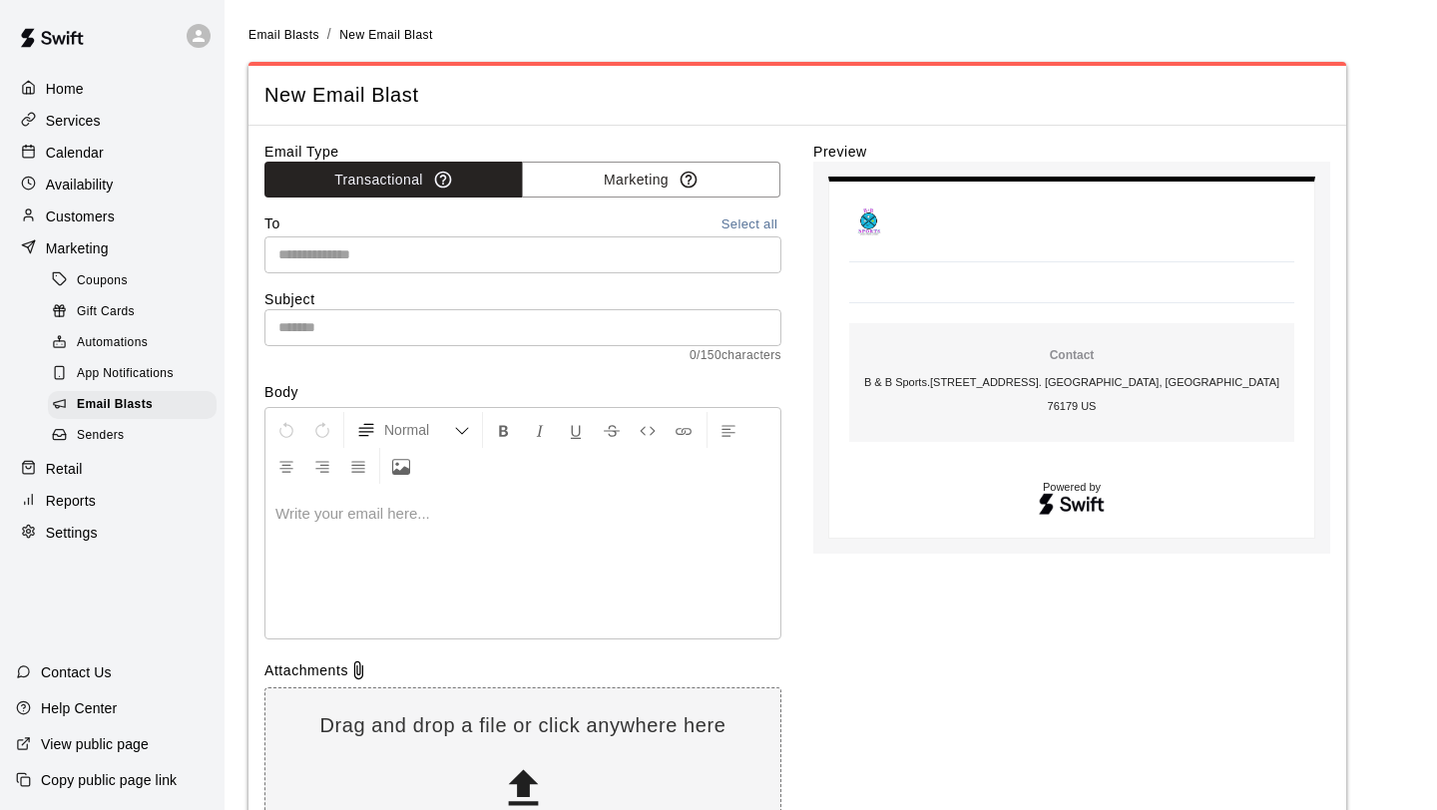
click at [86, 149] on p "Calendar" at bounding box center [75, 153] width 58 height 20
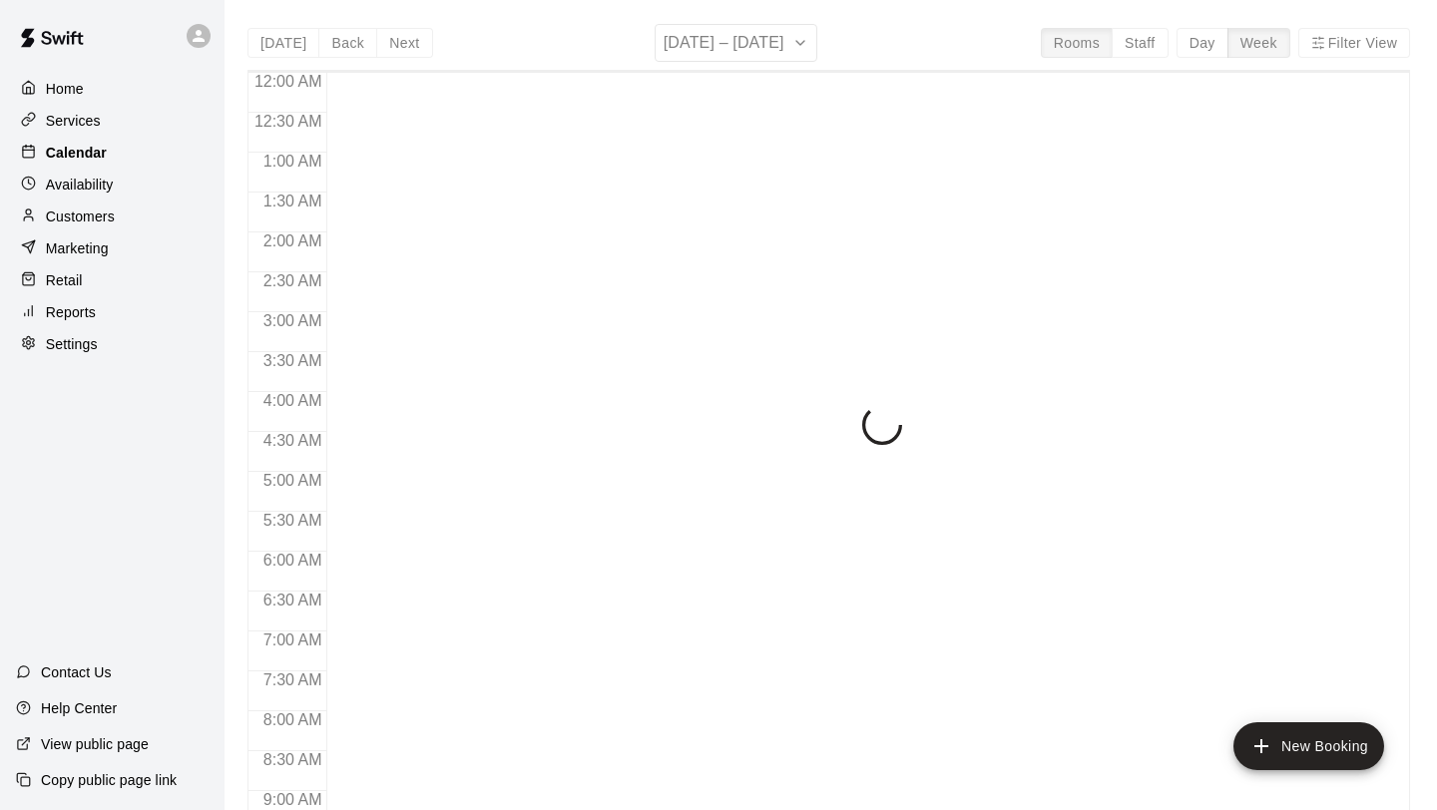
scroll to position [868, 0]
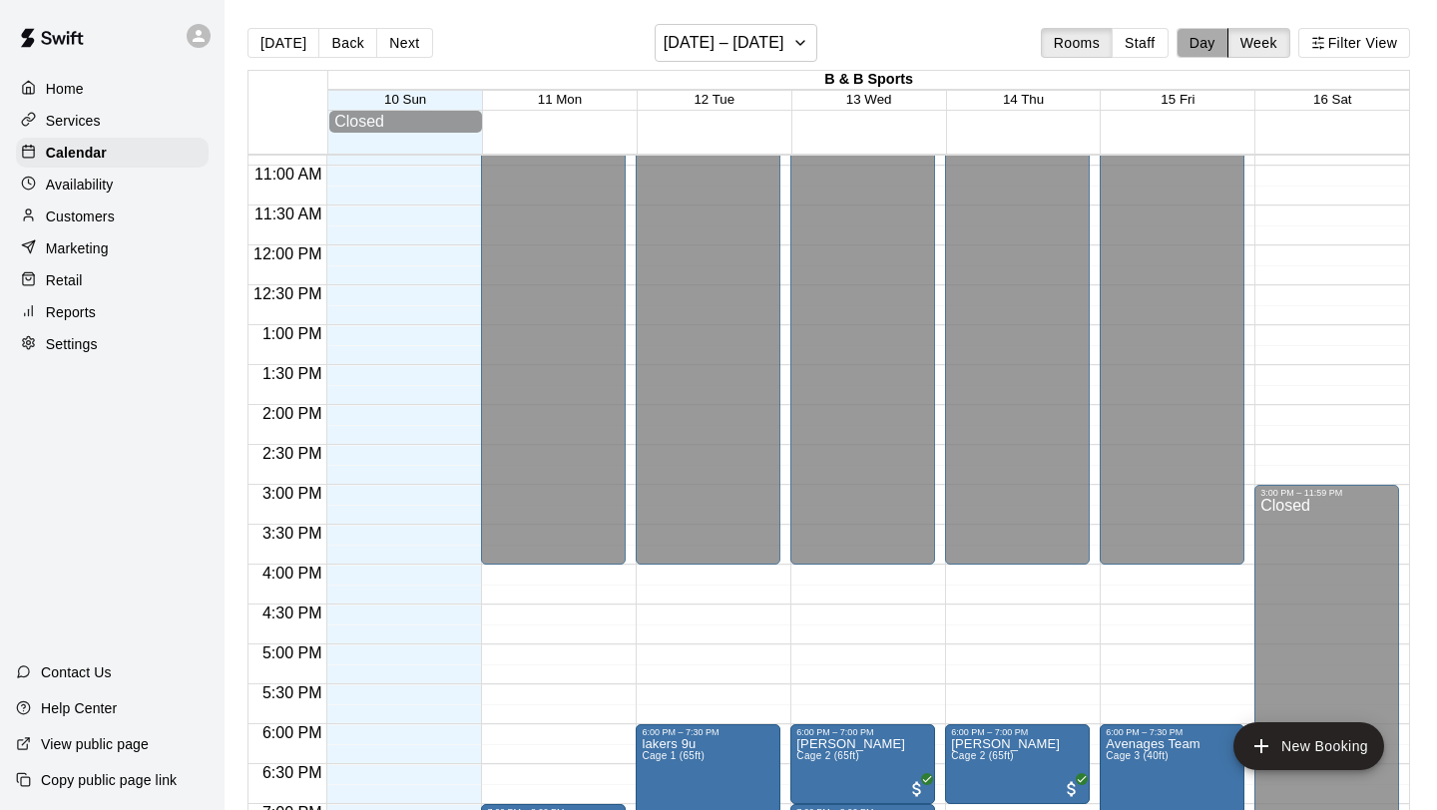
click at [1218, 36] on button "Day" at bounding box center [1203, 43] width 52 height 30
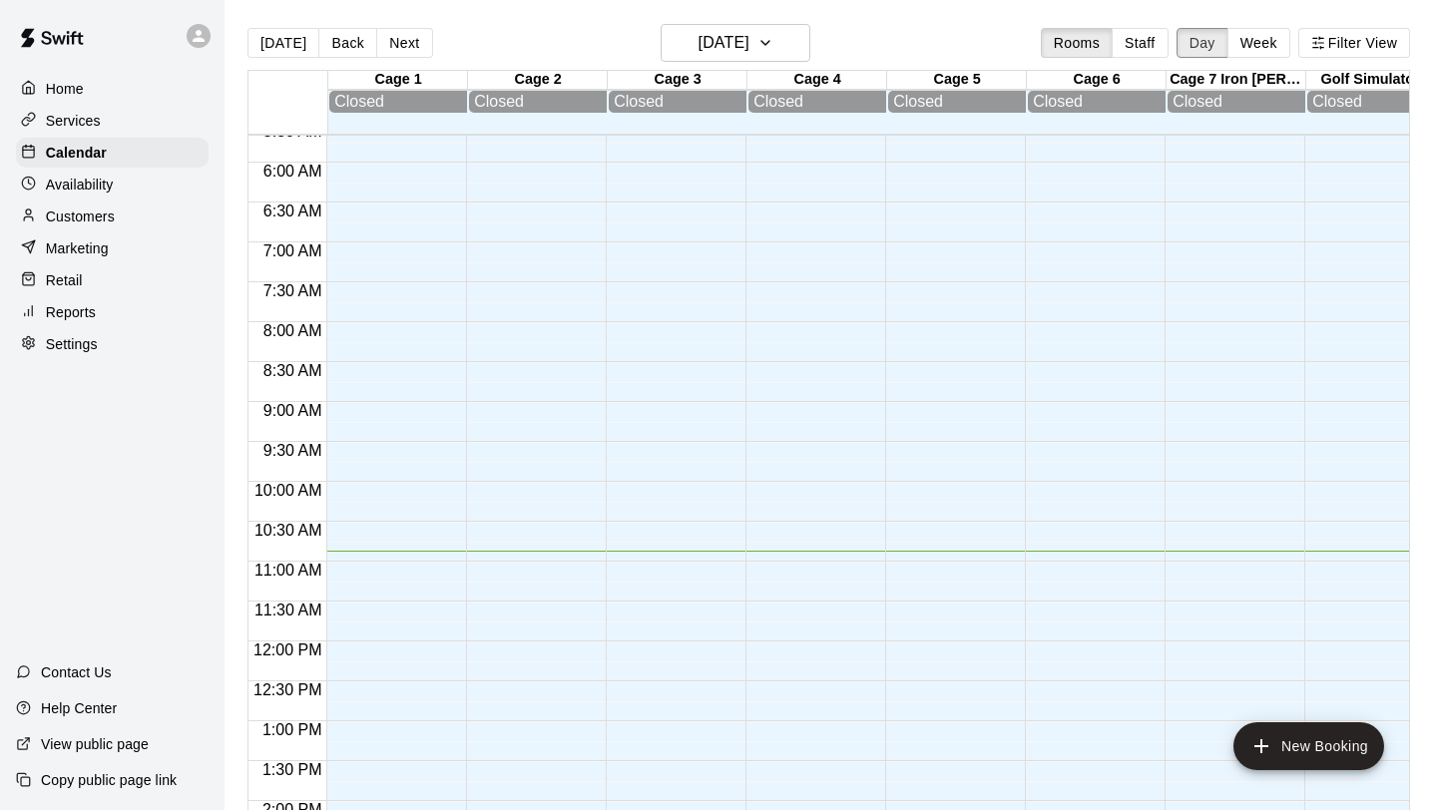
scroll to position [0, 0]
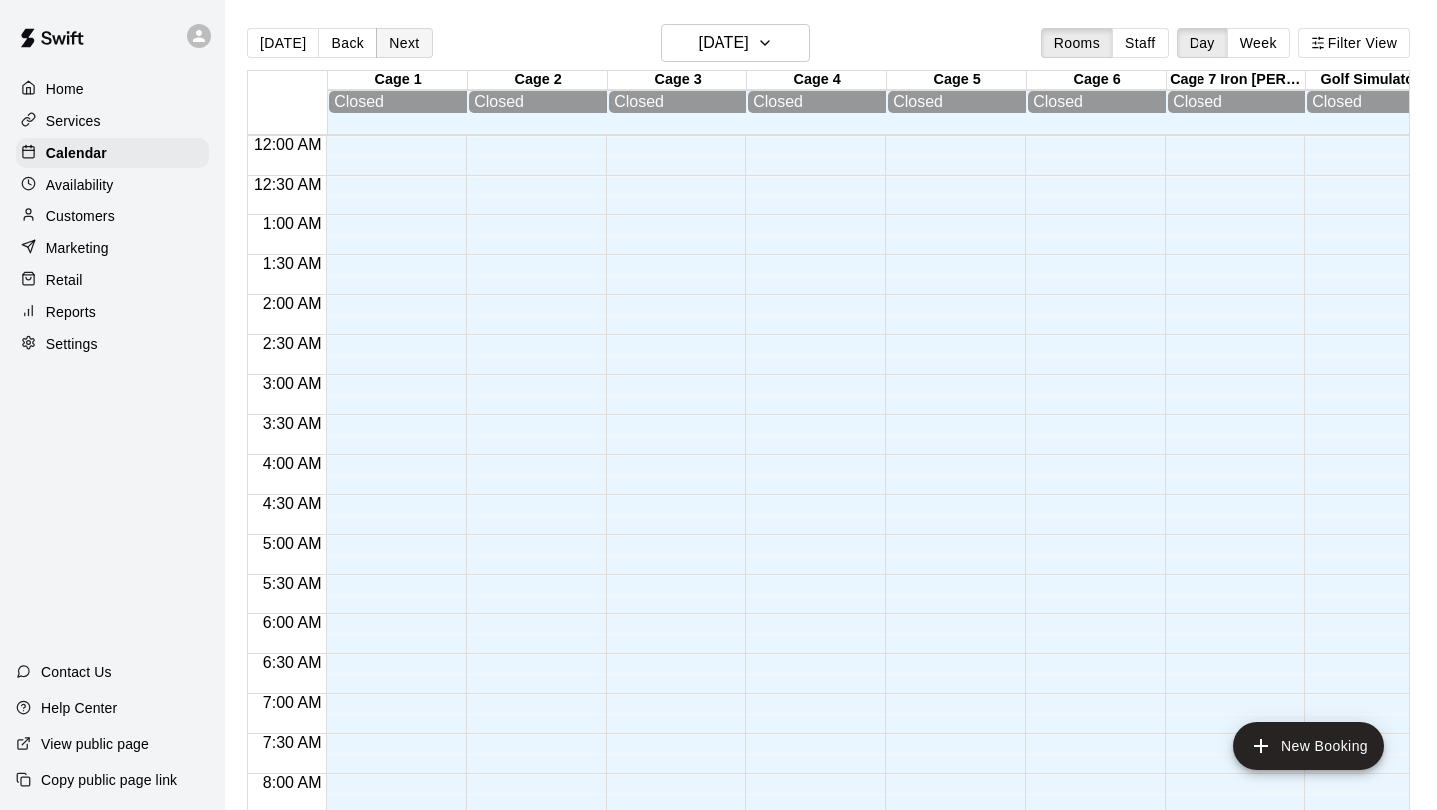
click at [399, 42] on button "Next" at bounding box center [404, 43] width 56 height 30
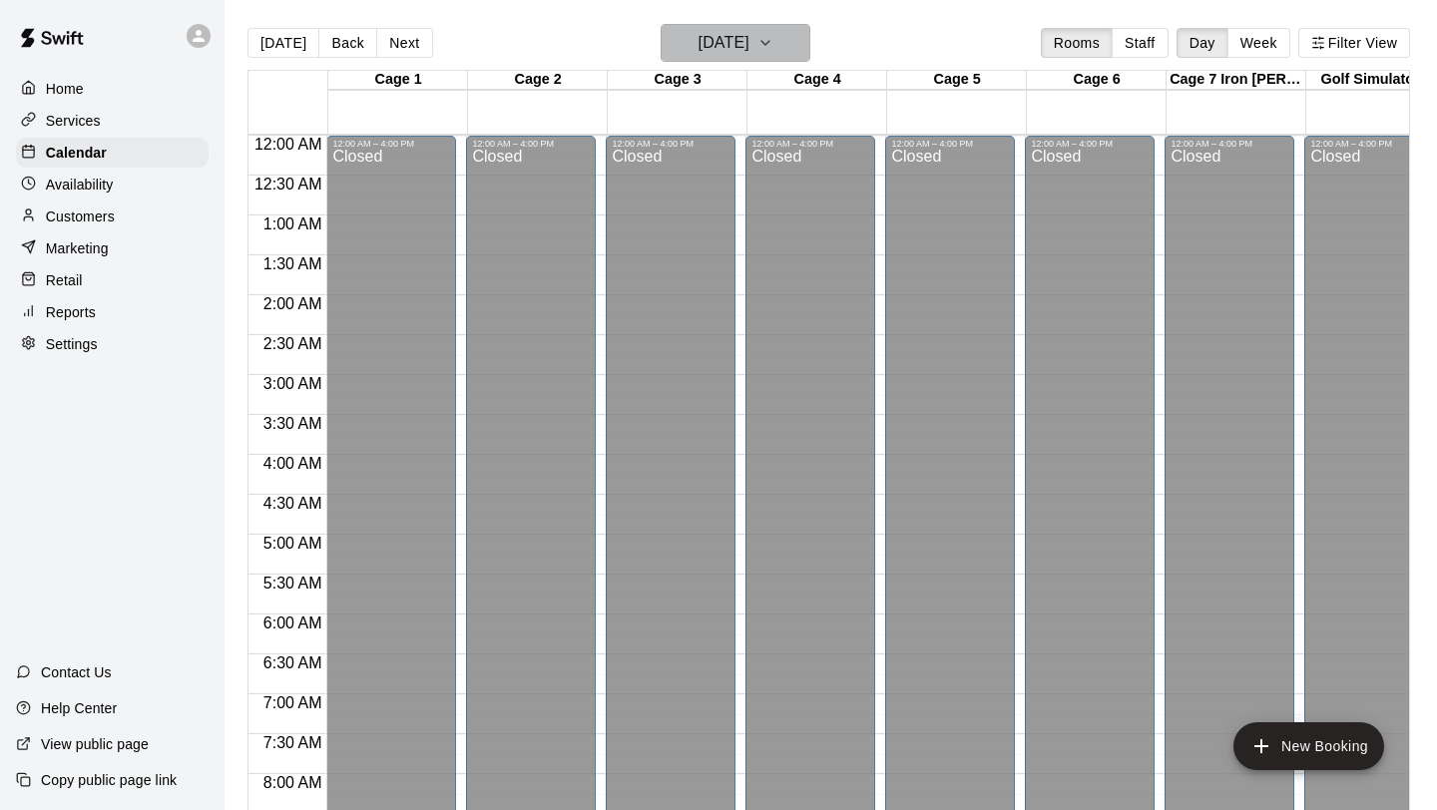
click at [769, 41] on icon "button" at bounding box center [766, 43] width 8 height 4
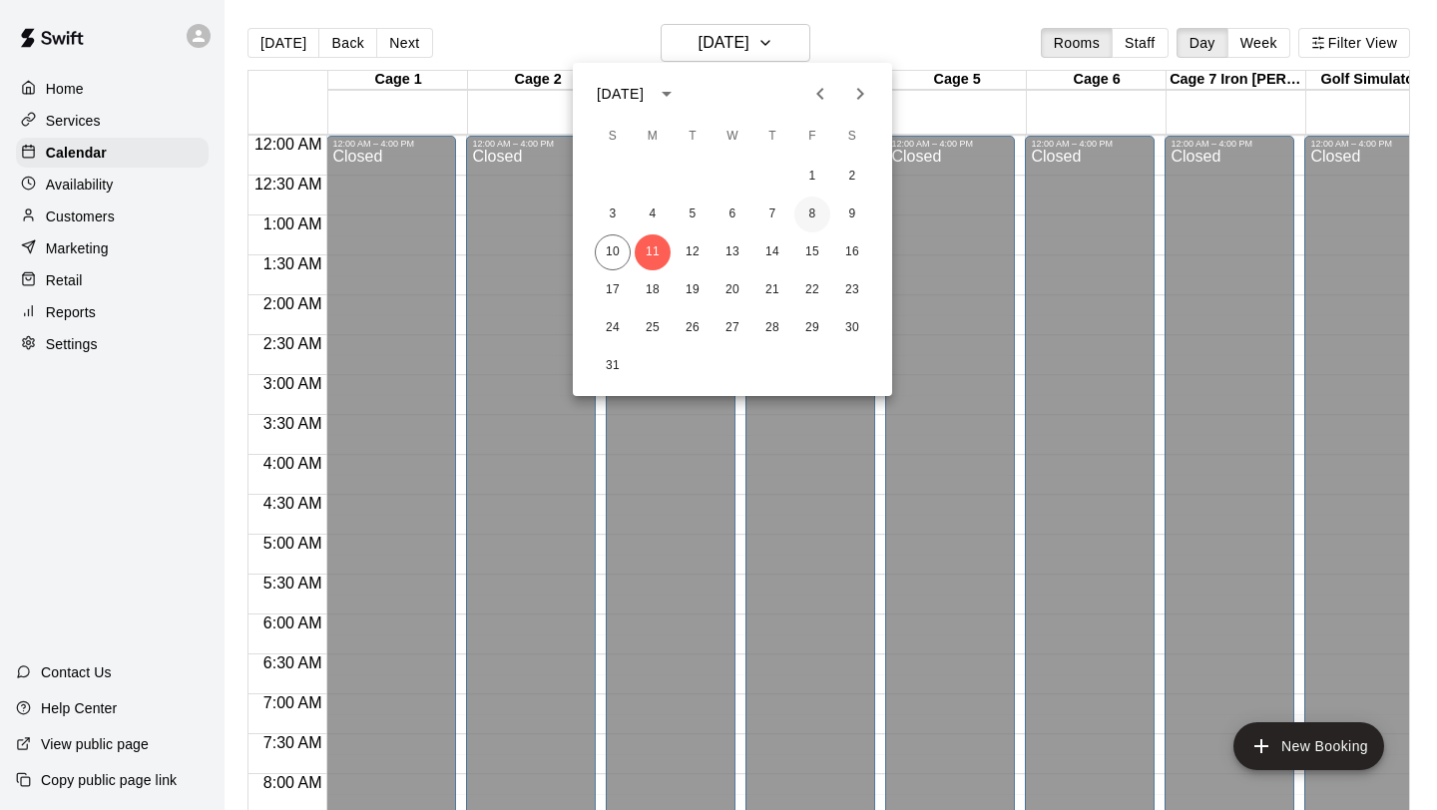
click at [803, 219] on button "8" at bounding box center [812, 215] width 36 height 36
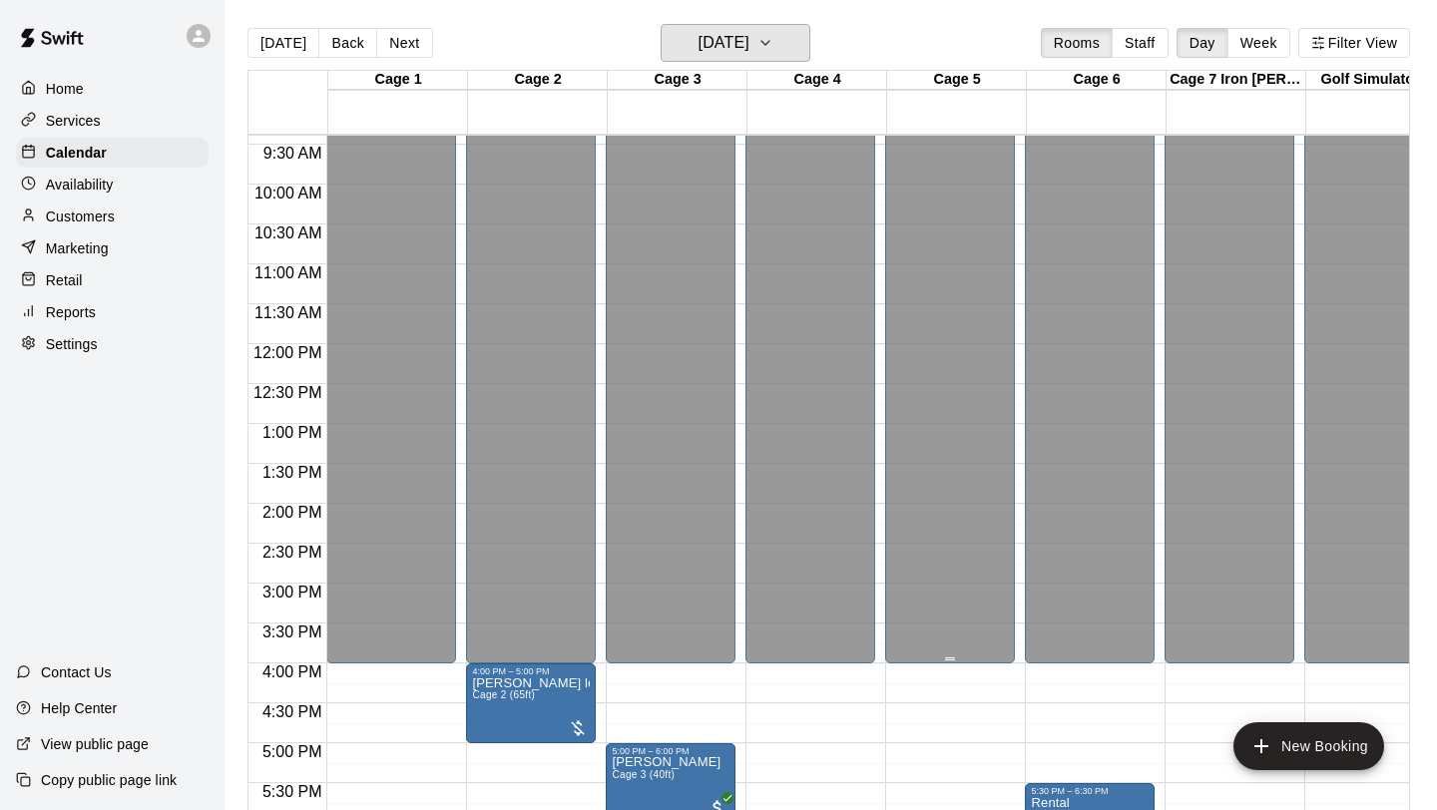
scroll to position [1221, 0]
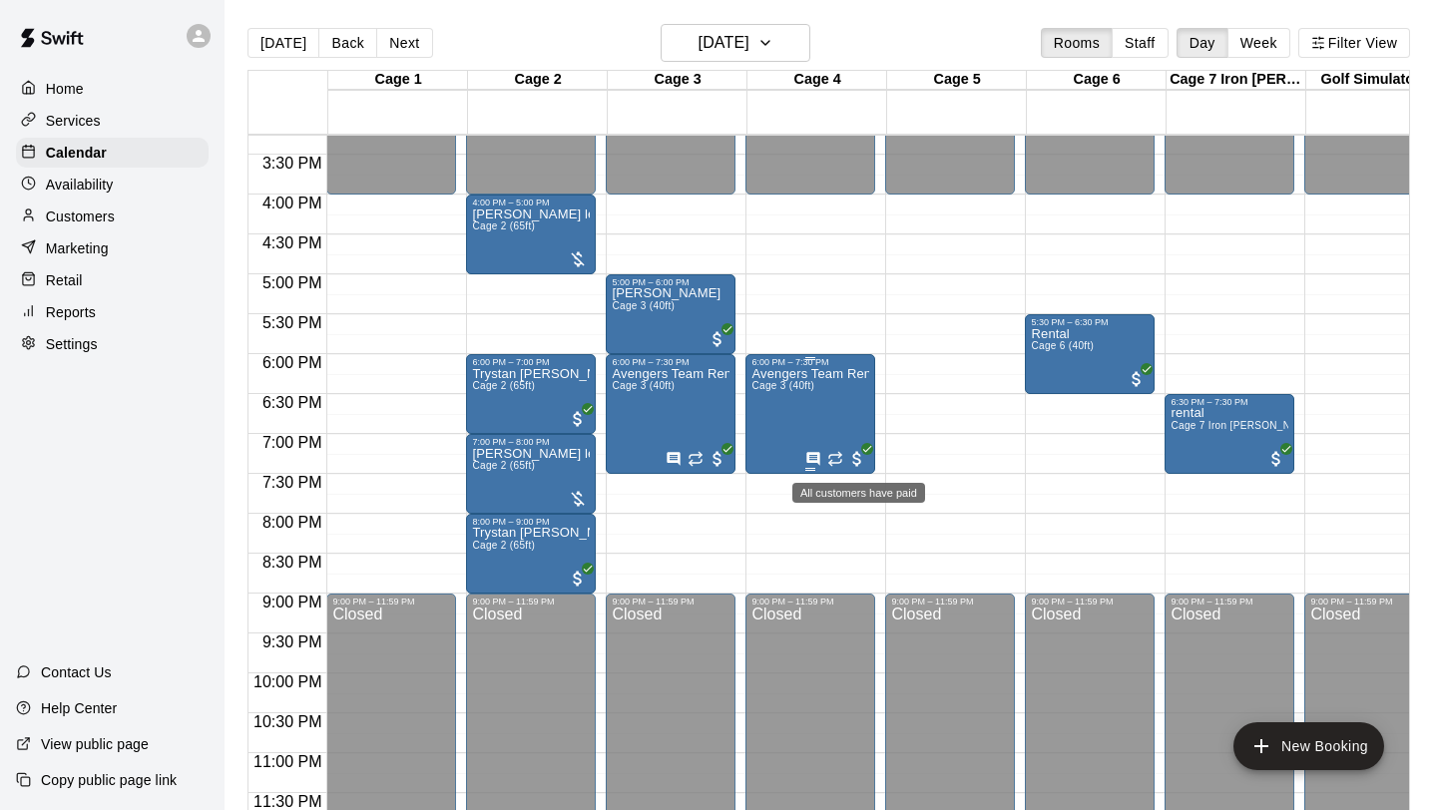
click at [864, 459] on span "All customers have paid" at bounding box center [857, 459] width 20 height 20
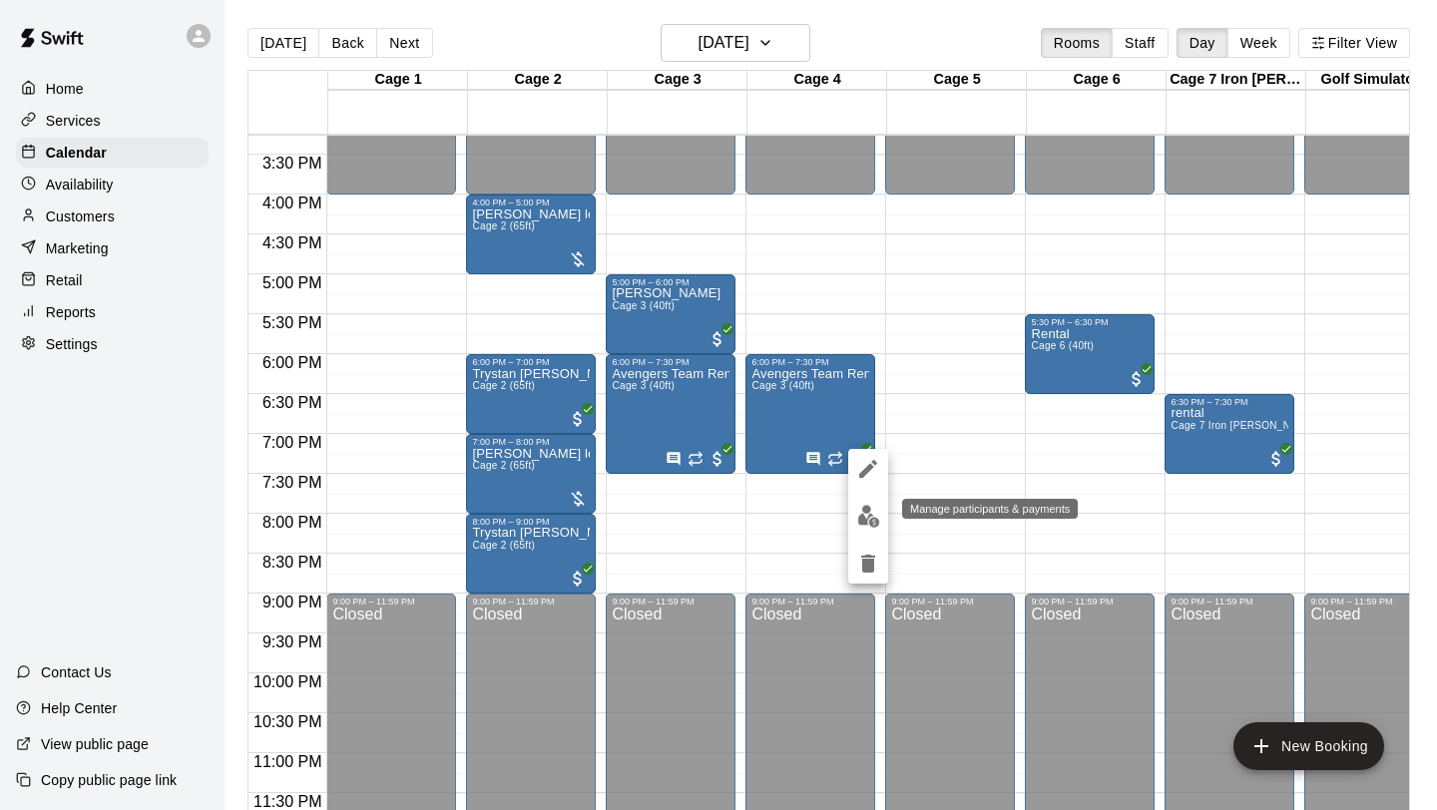
click at [863, 518] on img "edit" at bounding box center [868, 516] width 23 height 23
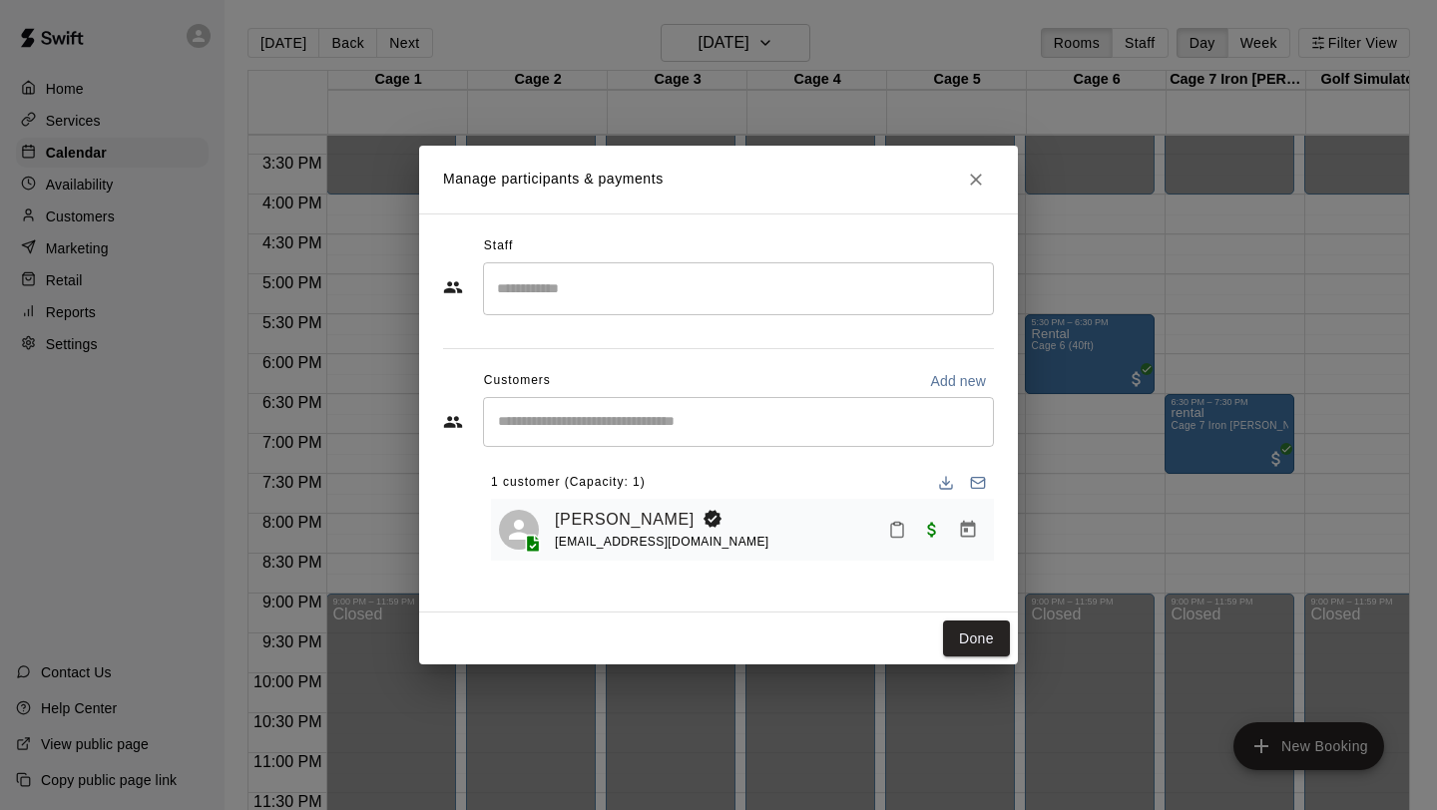
click at [971, 180] on icon "Close" at bounding box center [976, 180] width 20 height 20
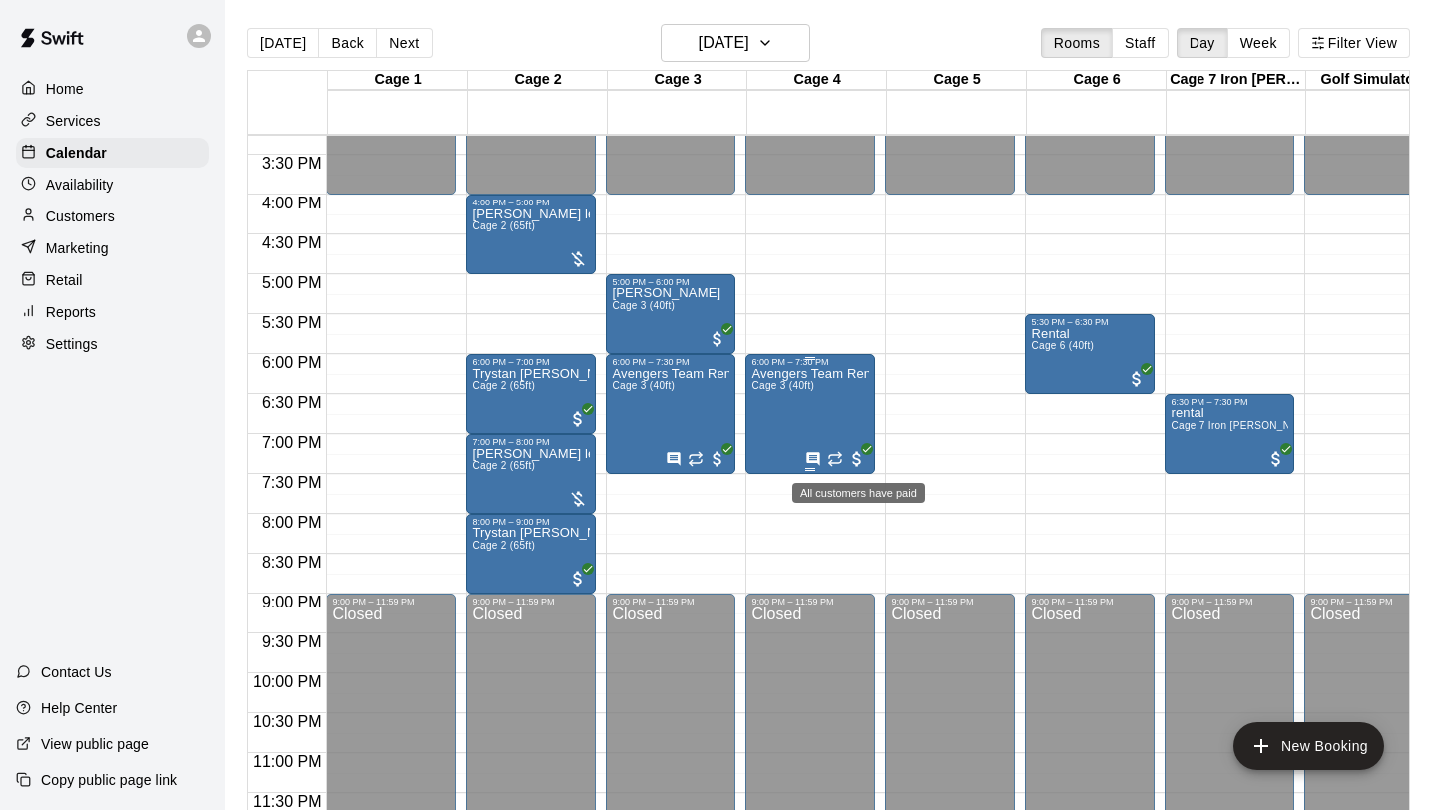
click at [857, 455] on span "All customers have paid" at bounding box center [857, 459] width 20 height 20
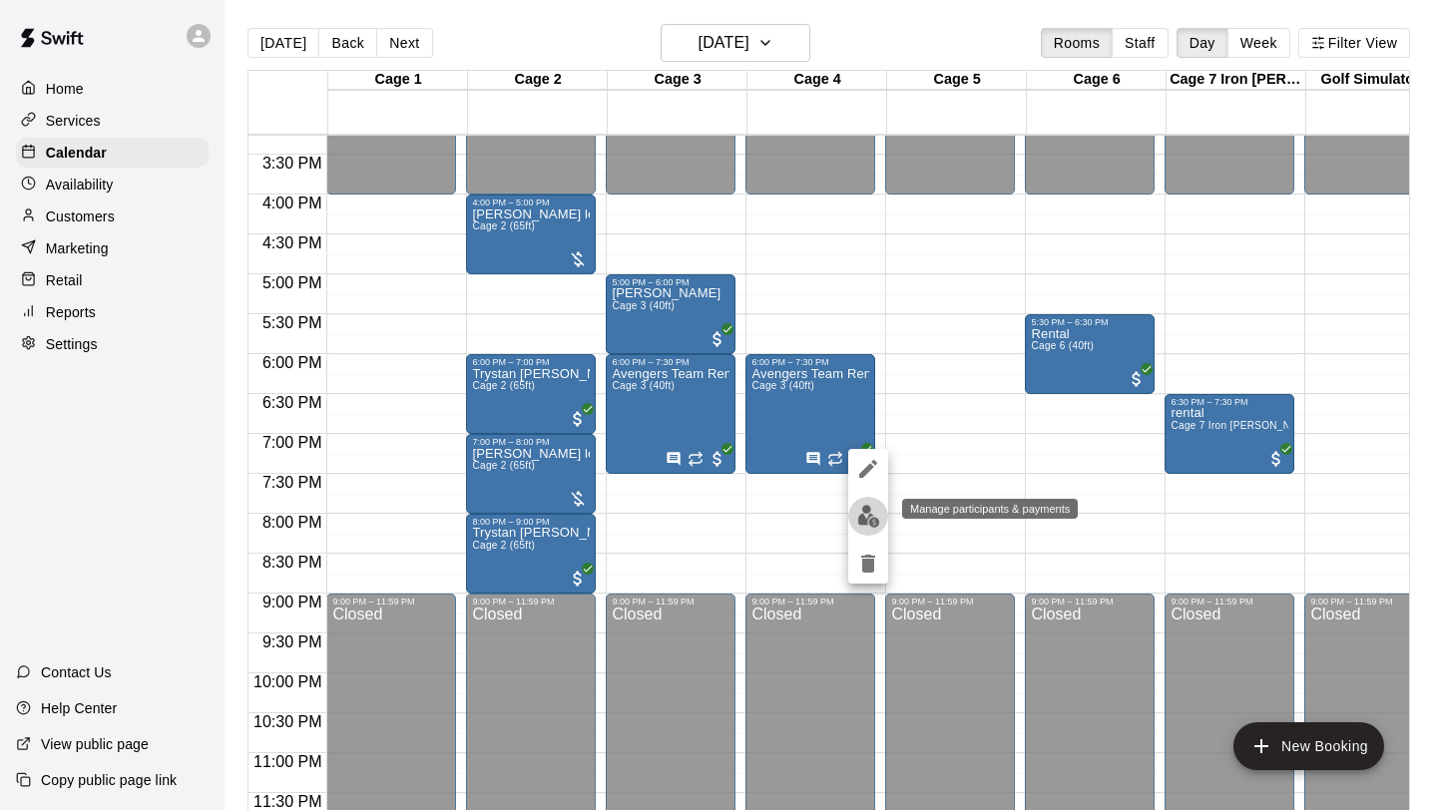
click at [874, 523] on img "edit" at bounding box center [868, 516] width 23 height 23
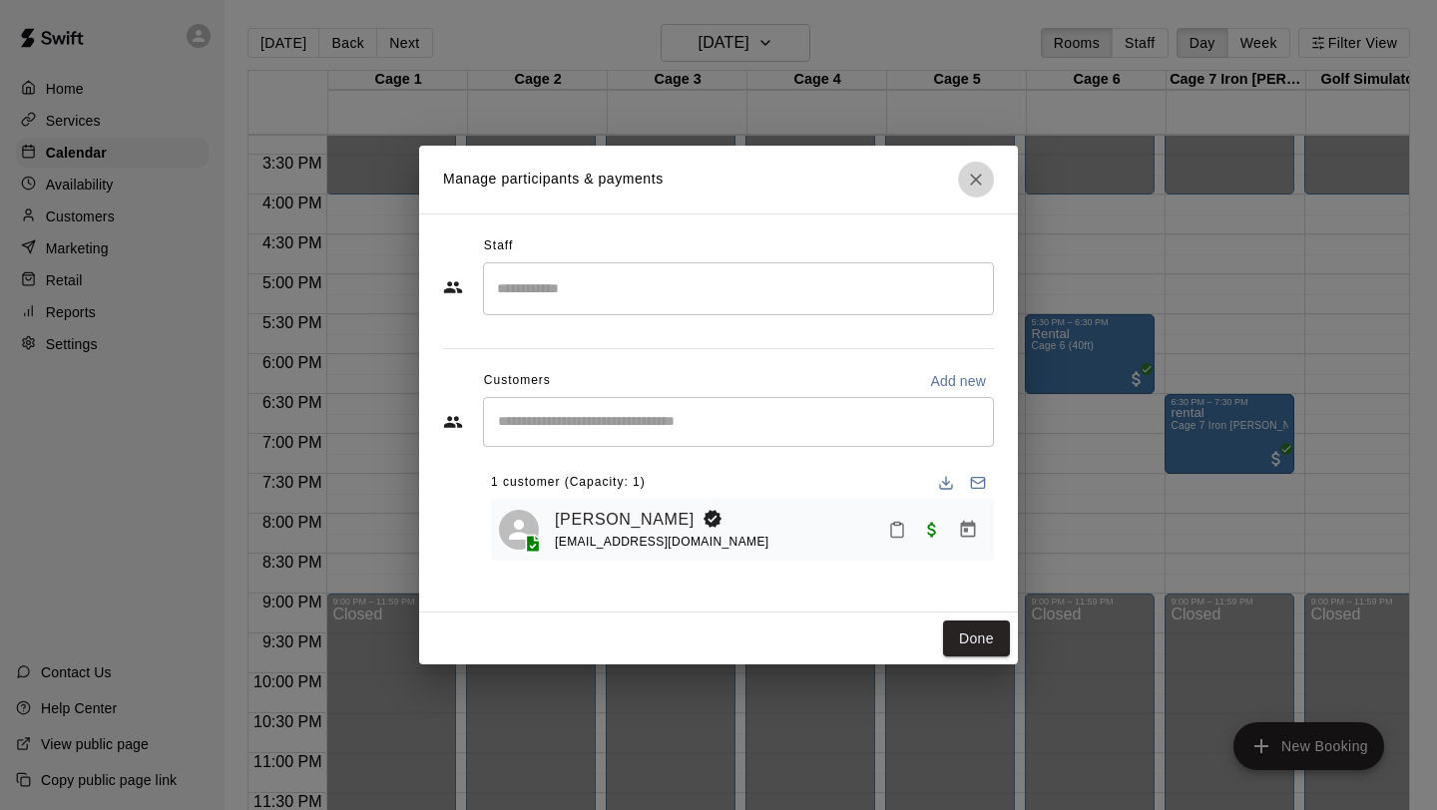
click at [974, 182] on icon "Close" at bounding box center [976, 180] width 20 height 20
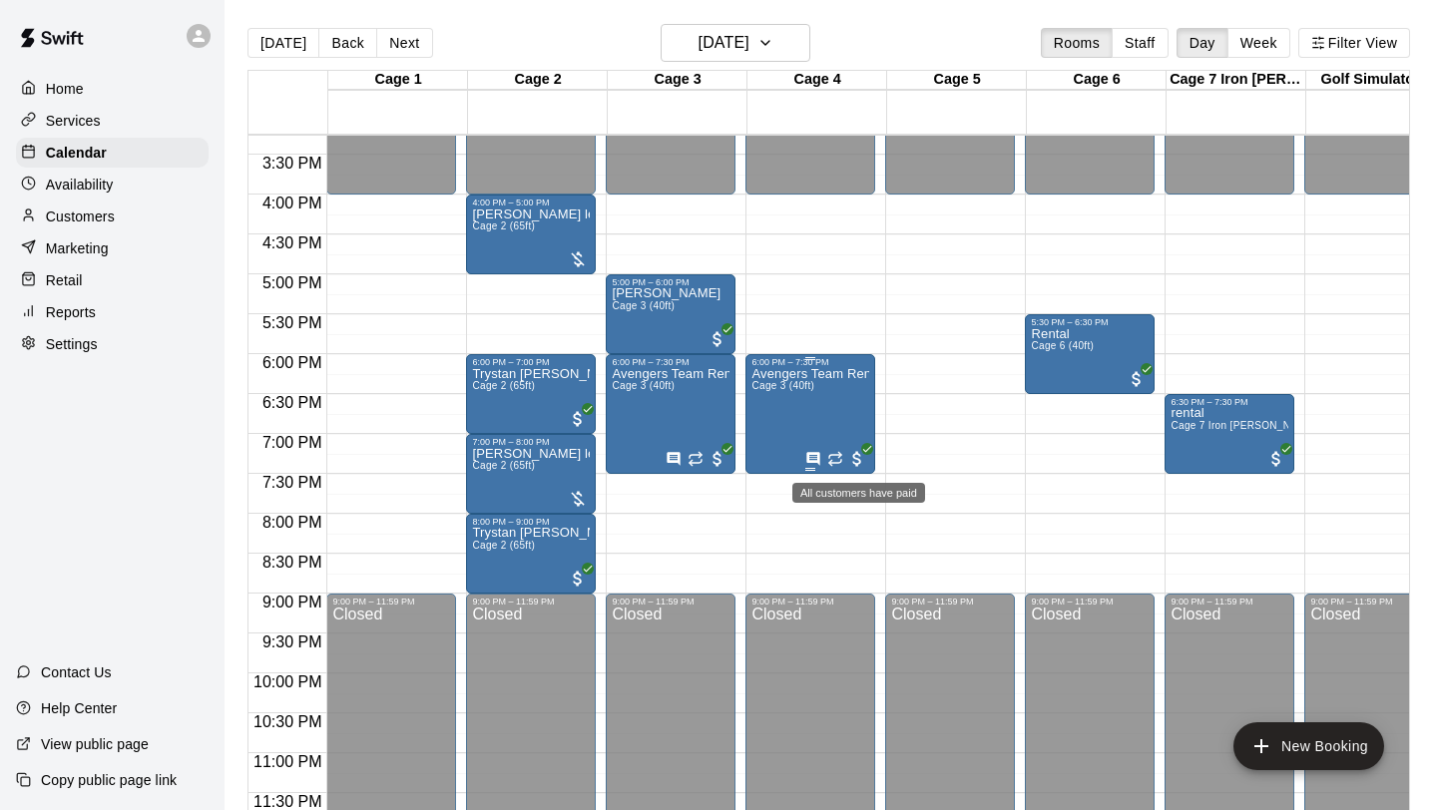
click at [861, 458] on span "All customers have paid" at bounding box center [857, 459] width 20 height 20
click at [876, 479] on icon "edit" at bounding box center [868, 469] width 24 height 24
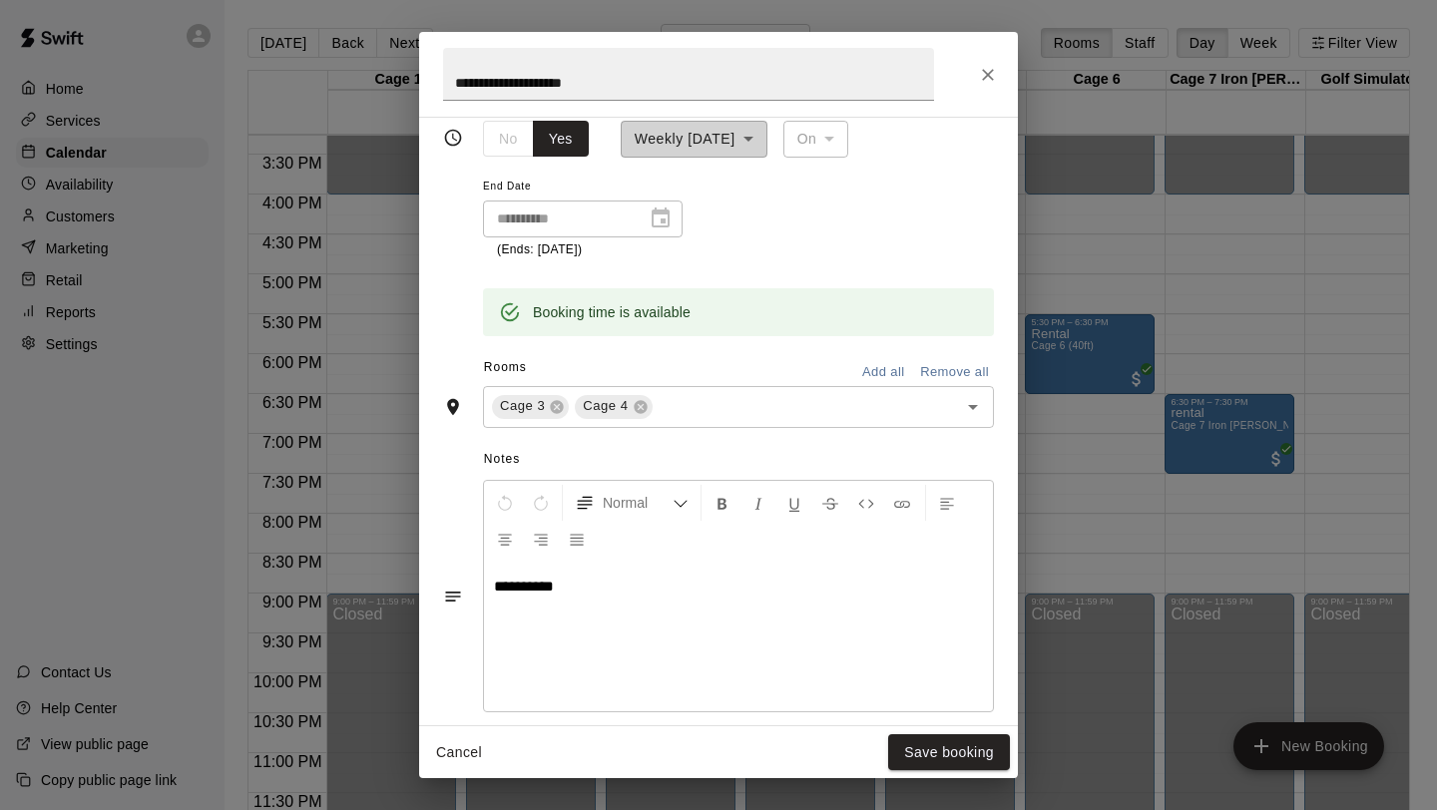
scroll to position [506, 0]
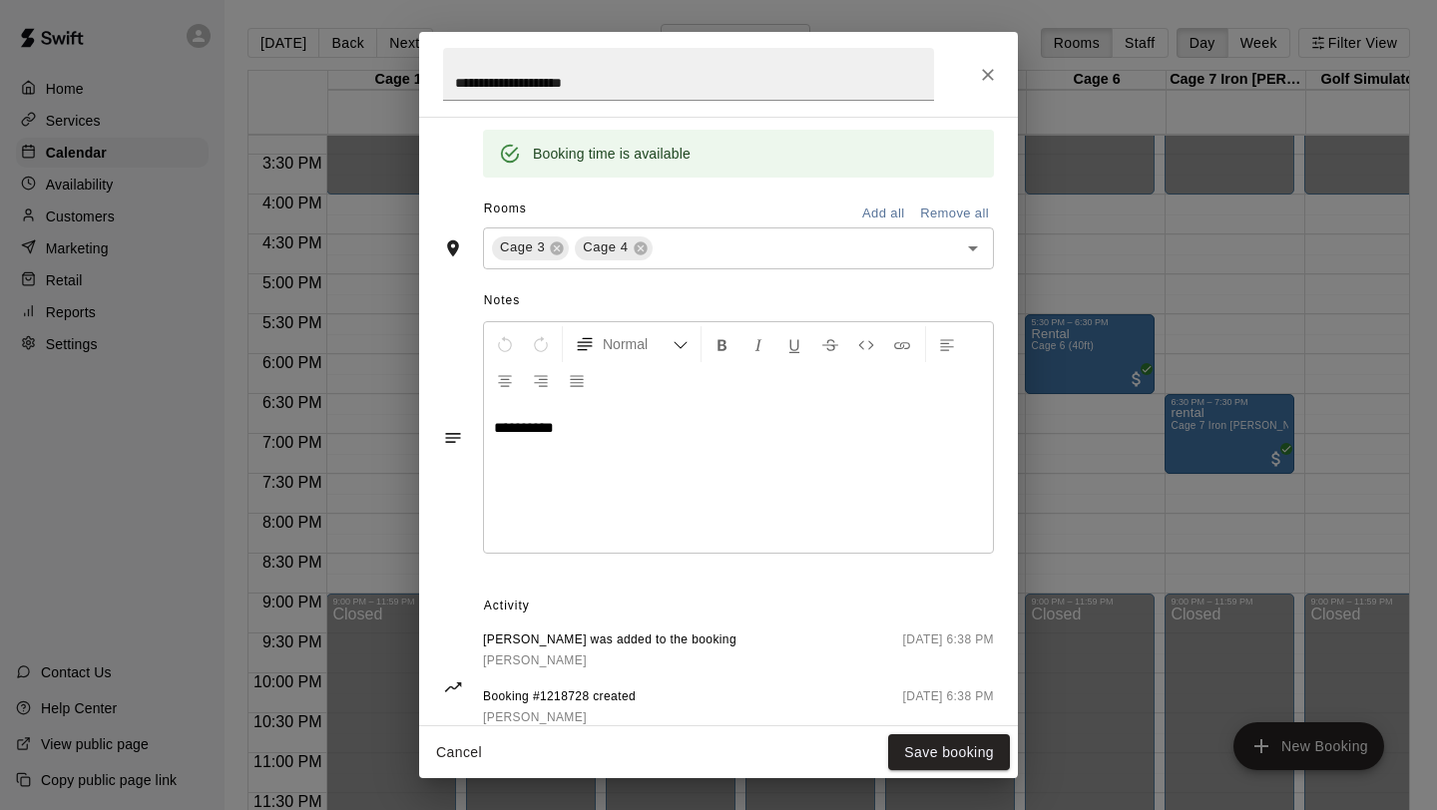
click at [614, 423] on p "**********" at bounding box center [738, 428] width 489 height 20
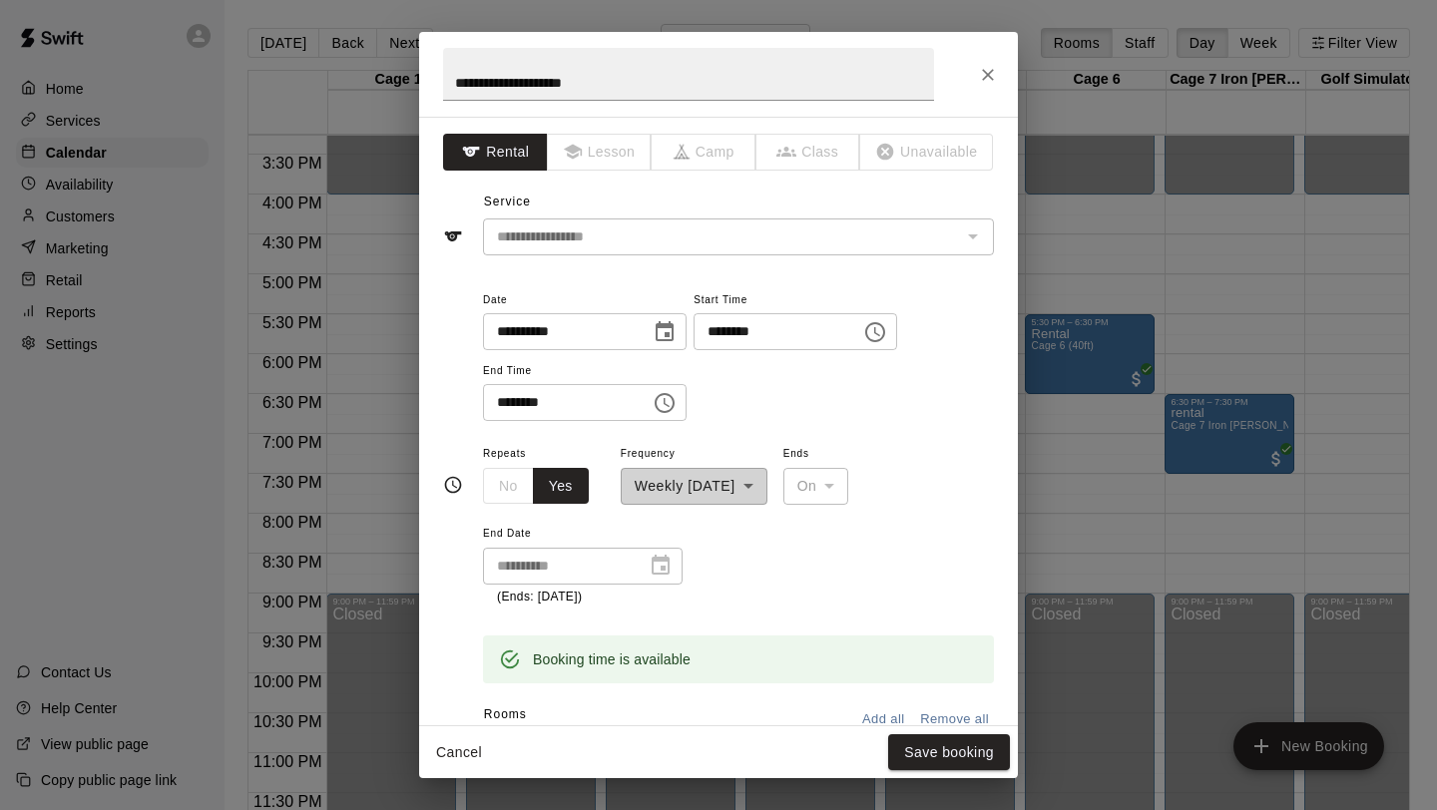
scroll to position [559, 0]
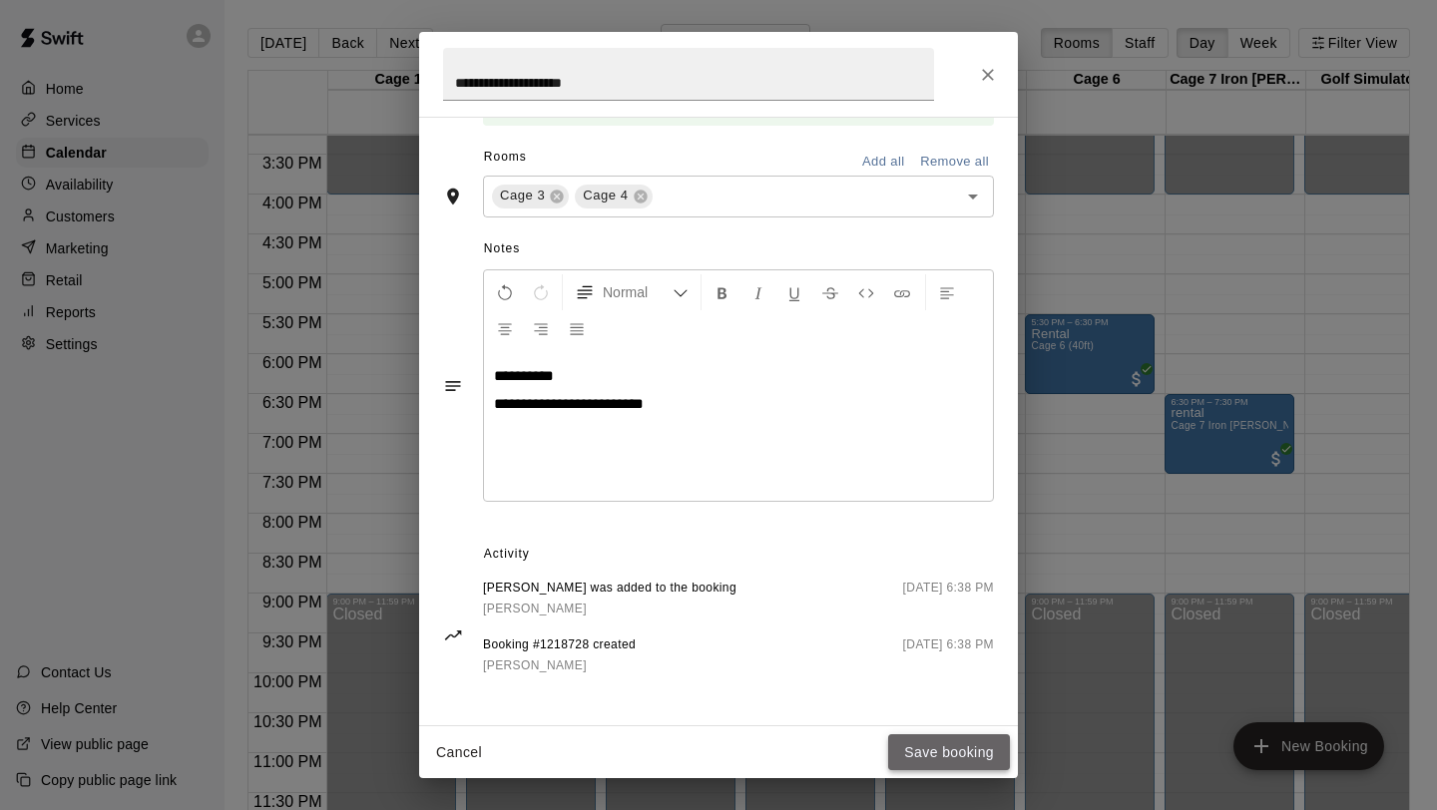
click at [916, 761] on button "Save booking" at bounding box center [949, 753] width 122 height 37
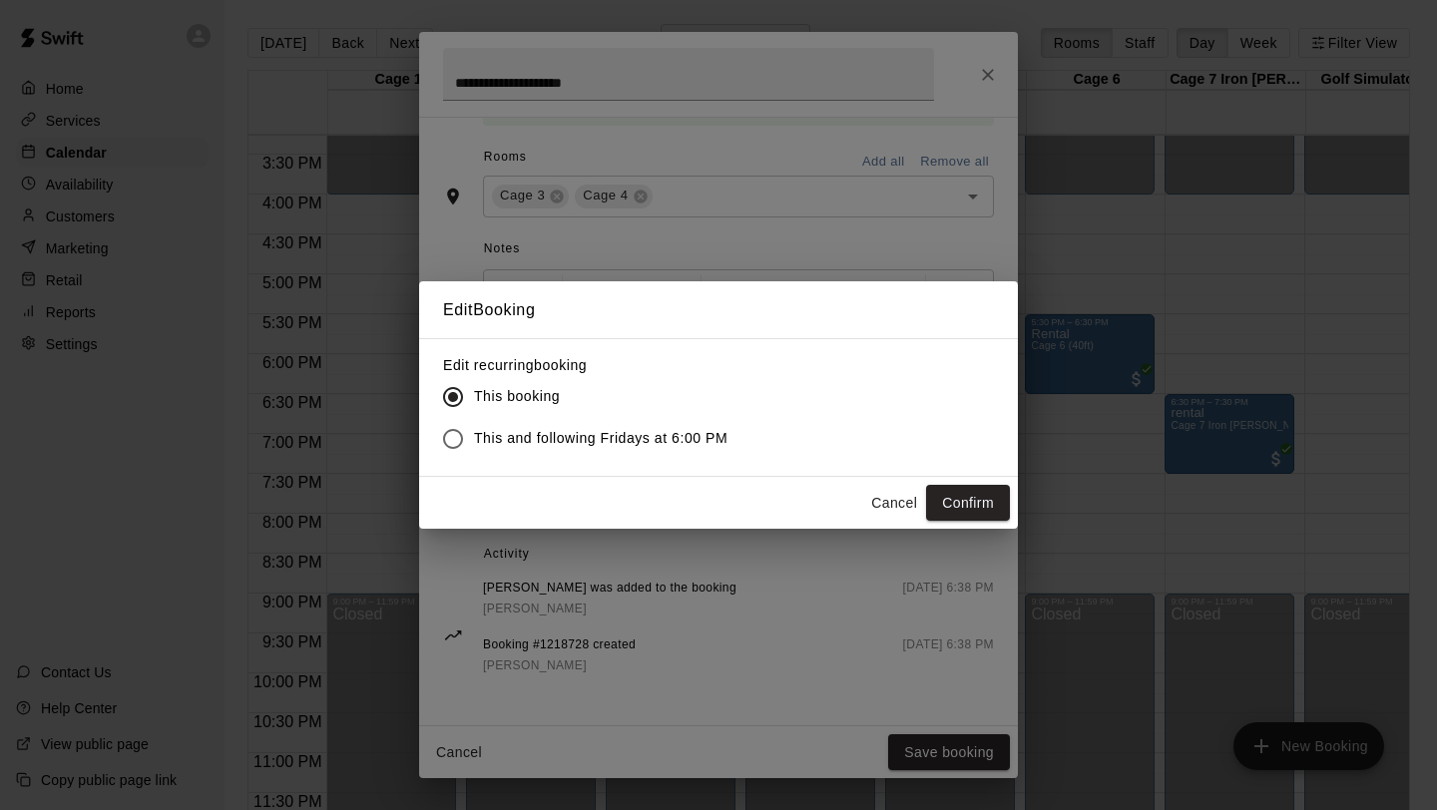
click at [1084, 258] on div "Edit Booking Edit recurring booking This booking This and following Fridays at …" at bounding box center [718, 405] width 1437 height 810
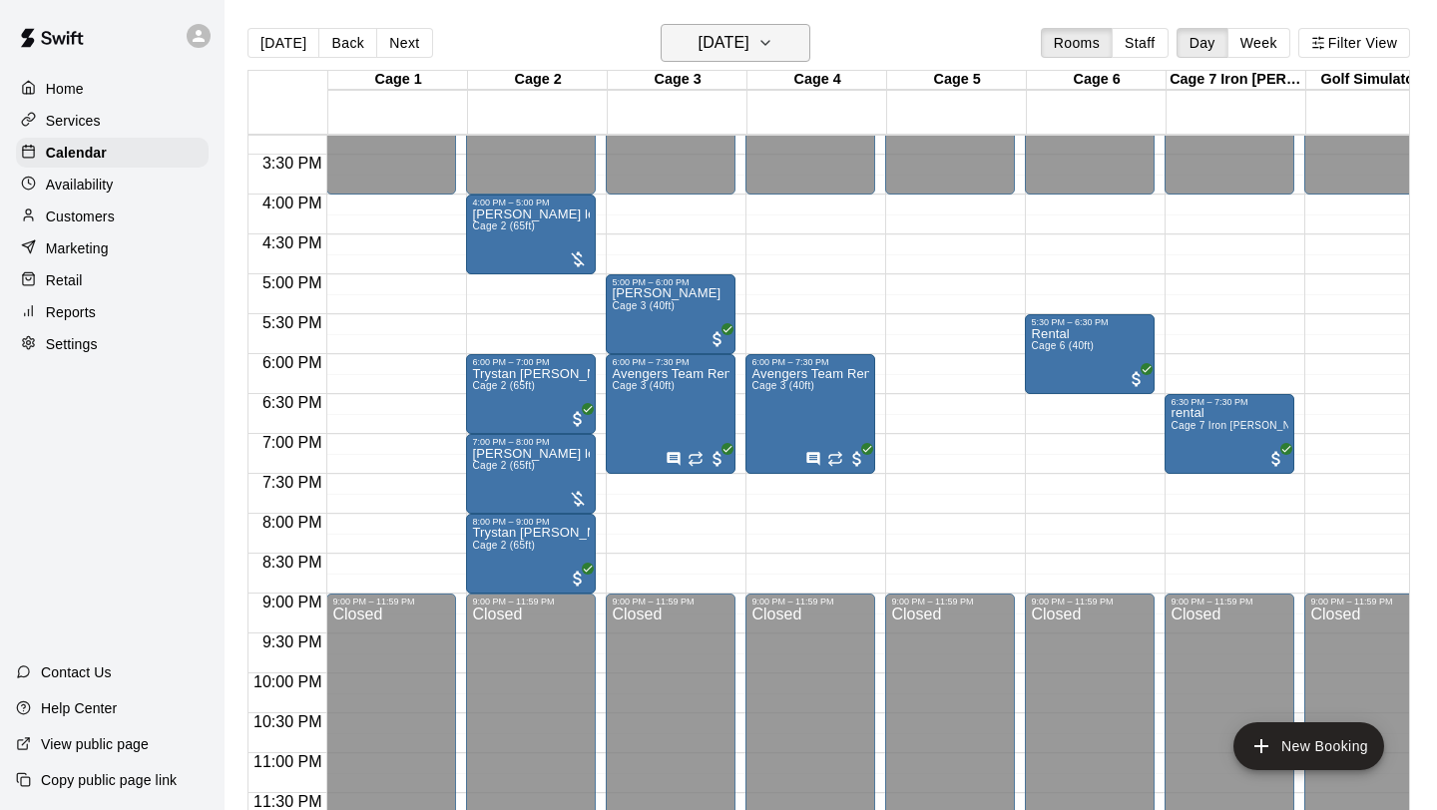
click at [713, 50] on h6 "[DATE]" at bounding box center [724, 43] width 51 height 28
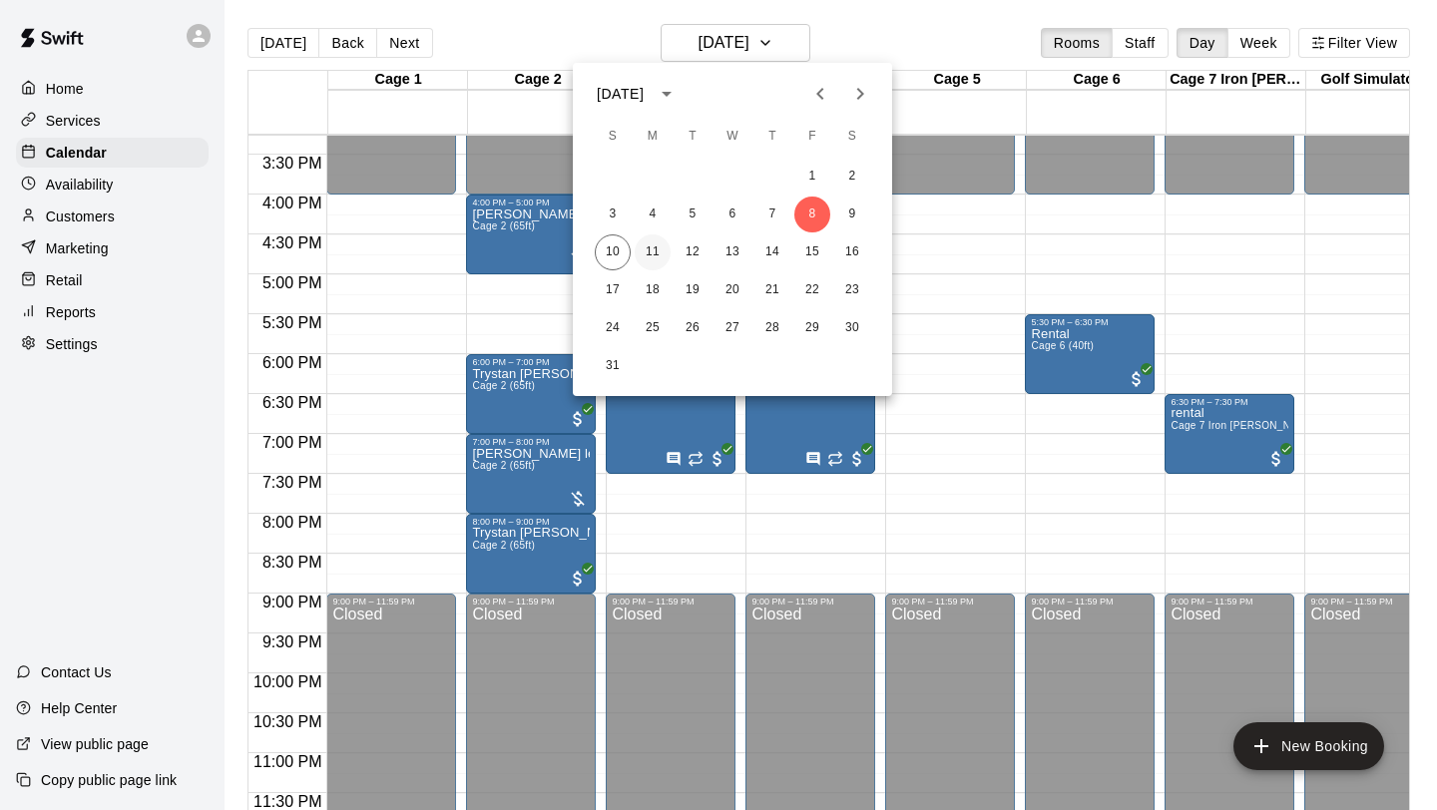
click at [667, 255] on button "11" at bounding box center [653, 253] width 36 height 36
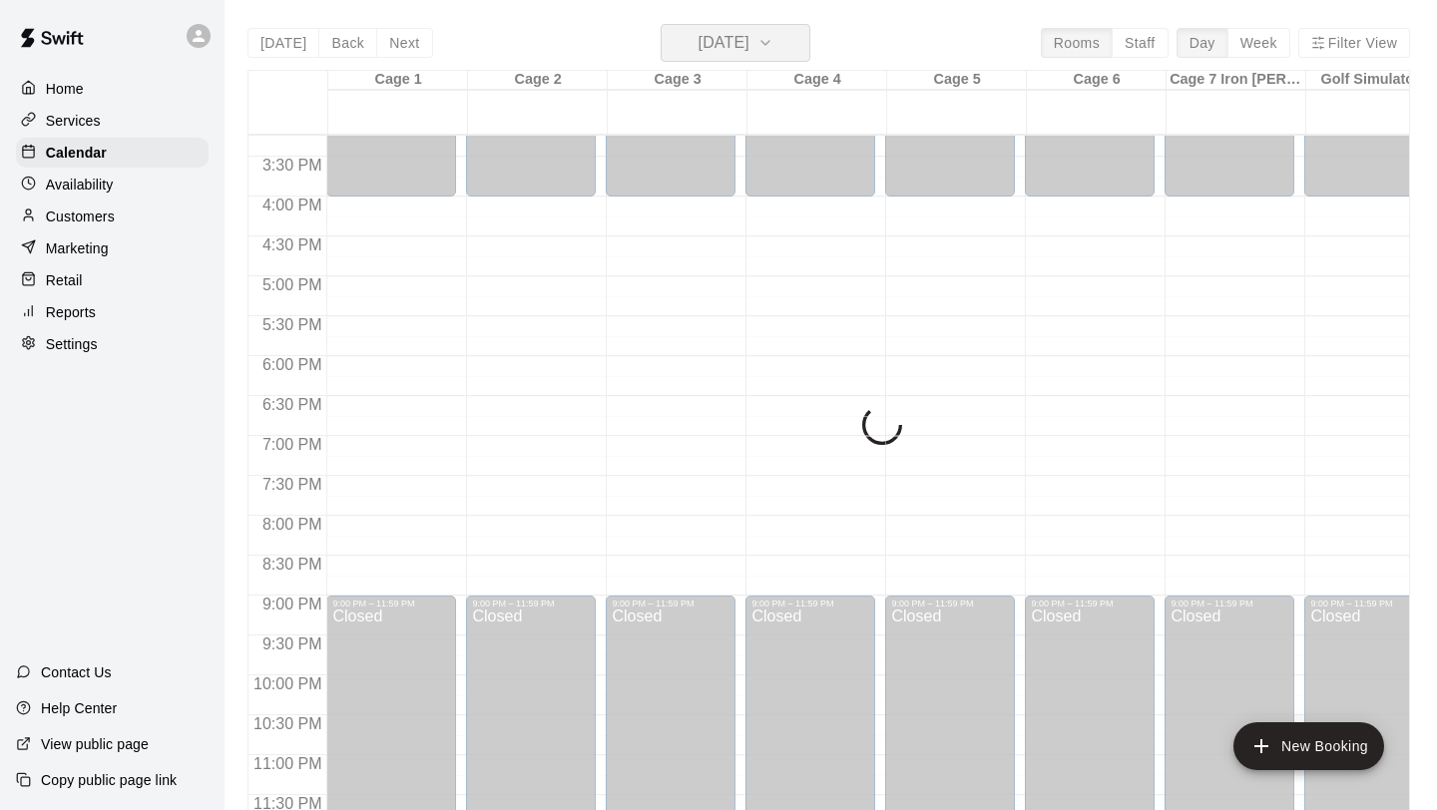
scroll to position [1221, 0]
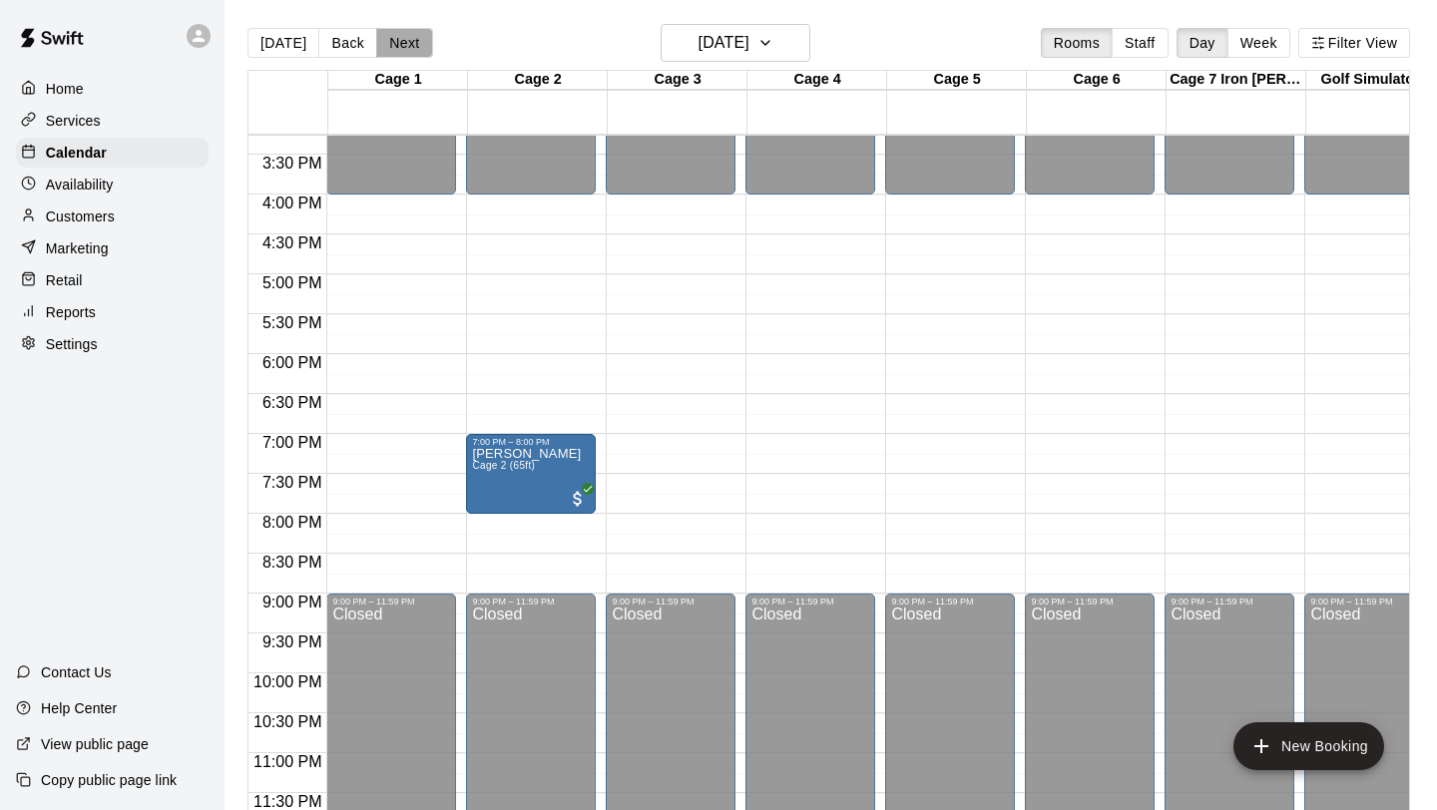
click at [397, 45] on button "Next" at bounding box center [404, 43] width 56 height 30
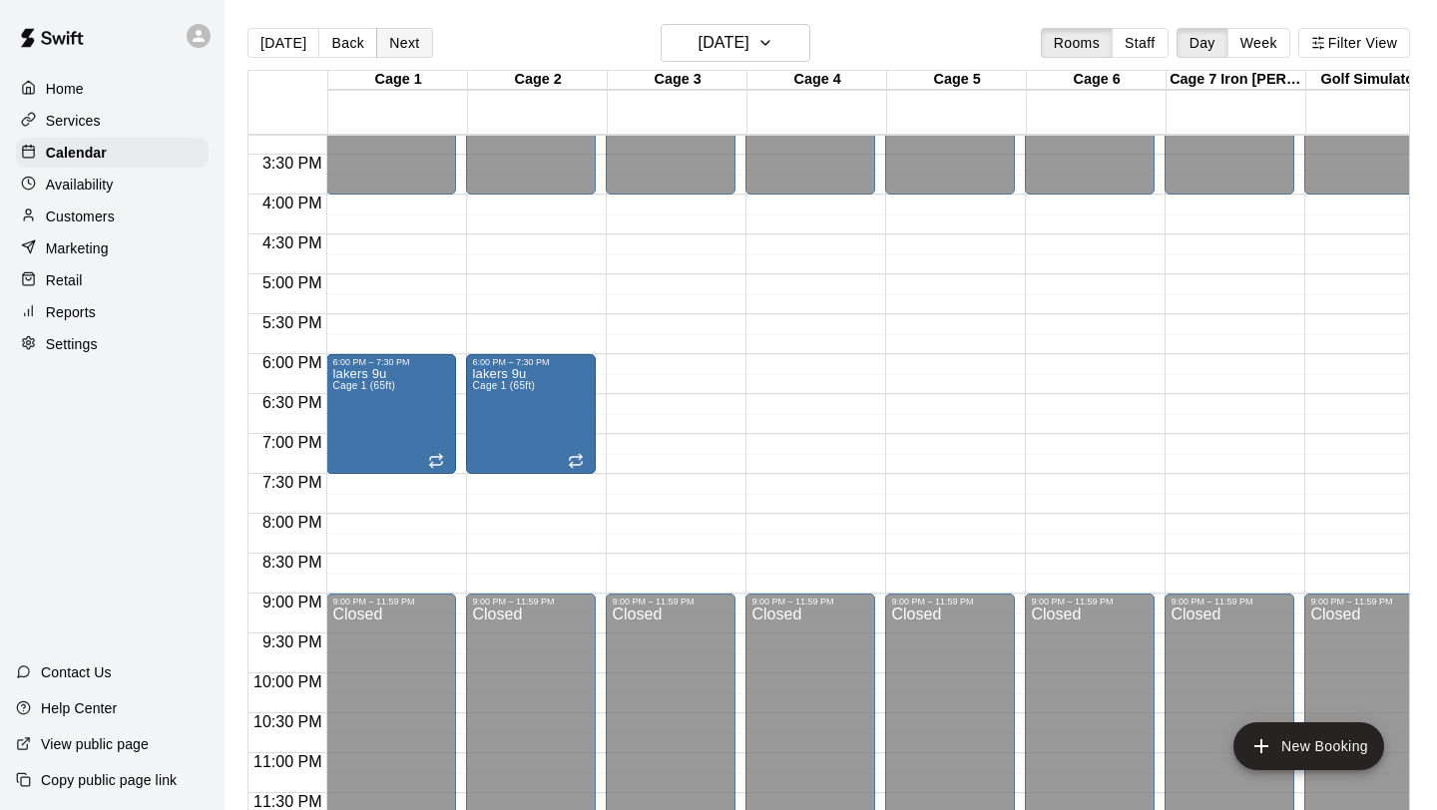
click at [397, 44] on button "Next" at bounding box center [404, 43] width 56 height 30
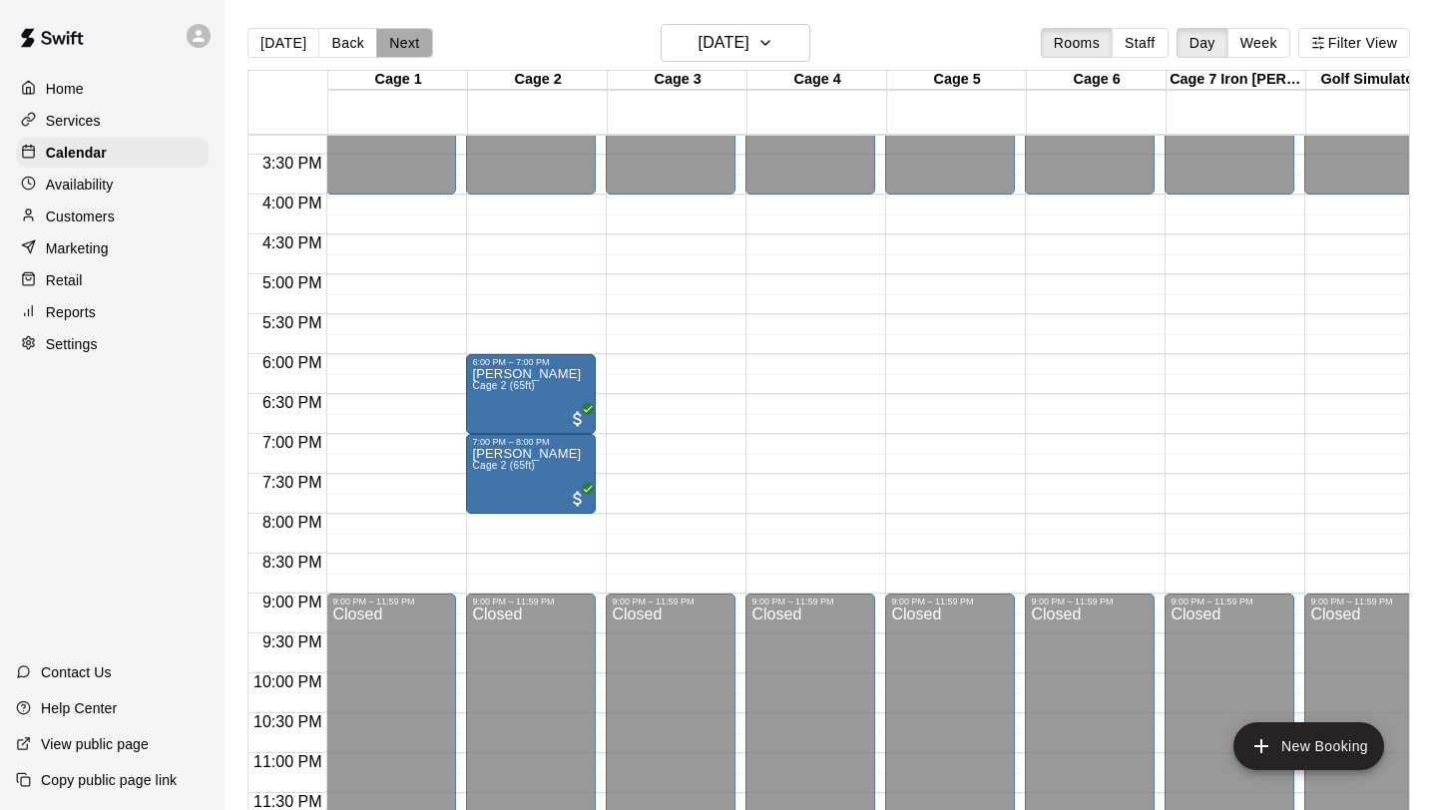
click at [397, 44] on button "Next" at bounding box center [404, 43] width 56 height 30
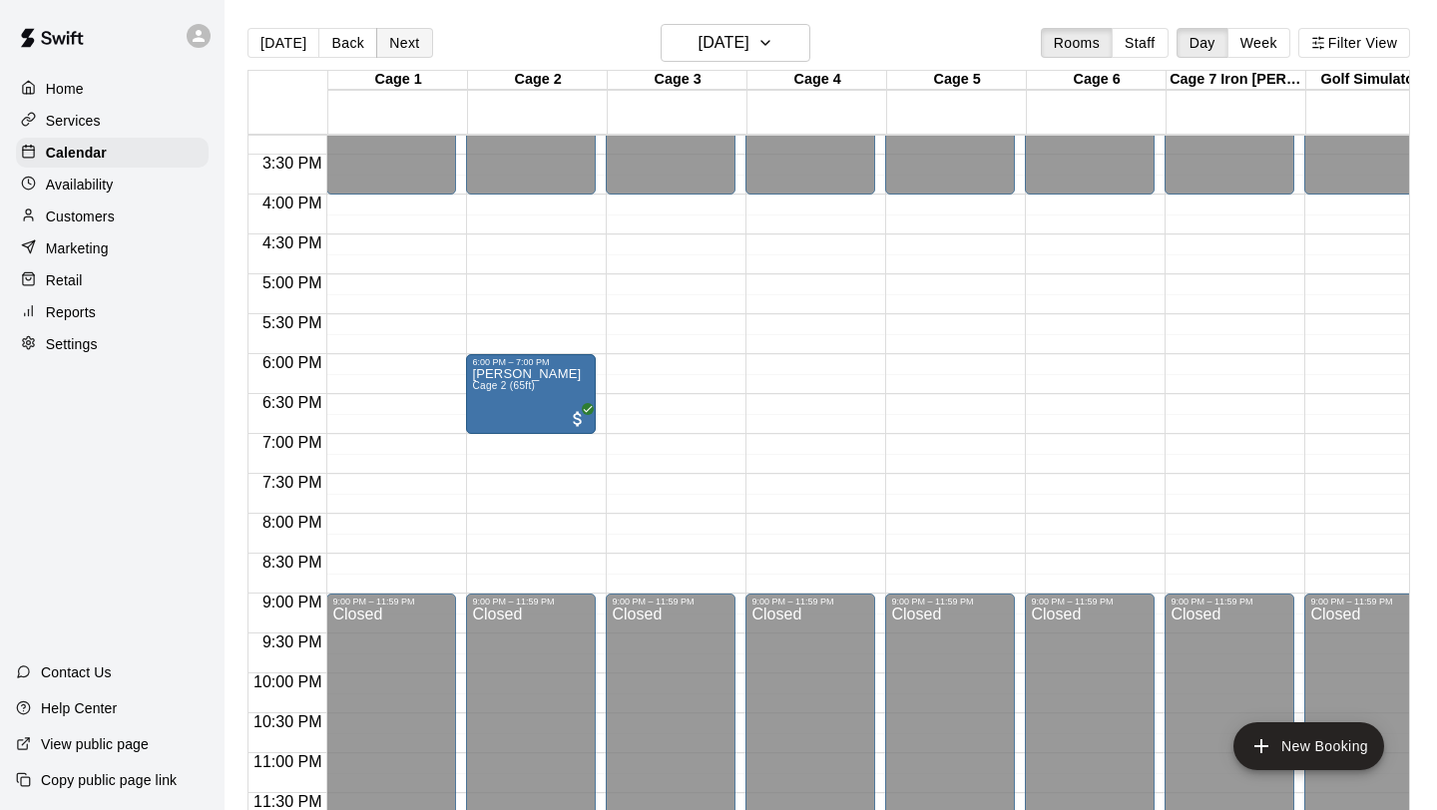
click at [395, 45] on button "Next" at bounding box center [404, 43] width 56 height 30
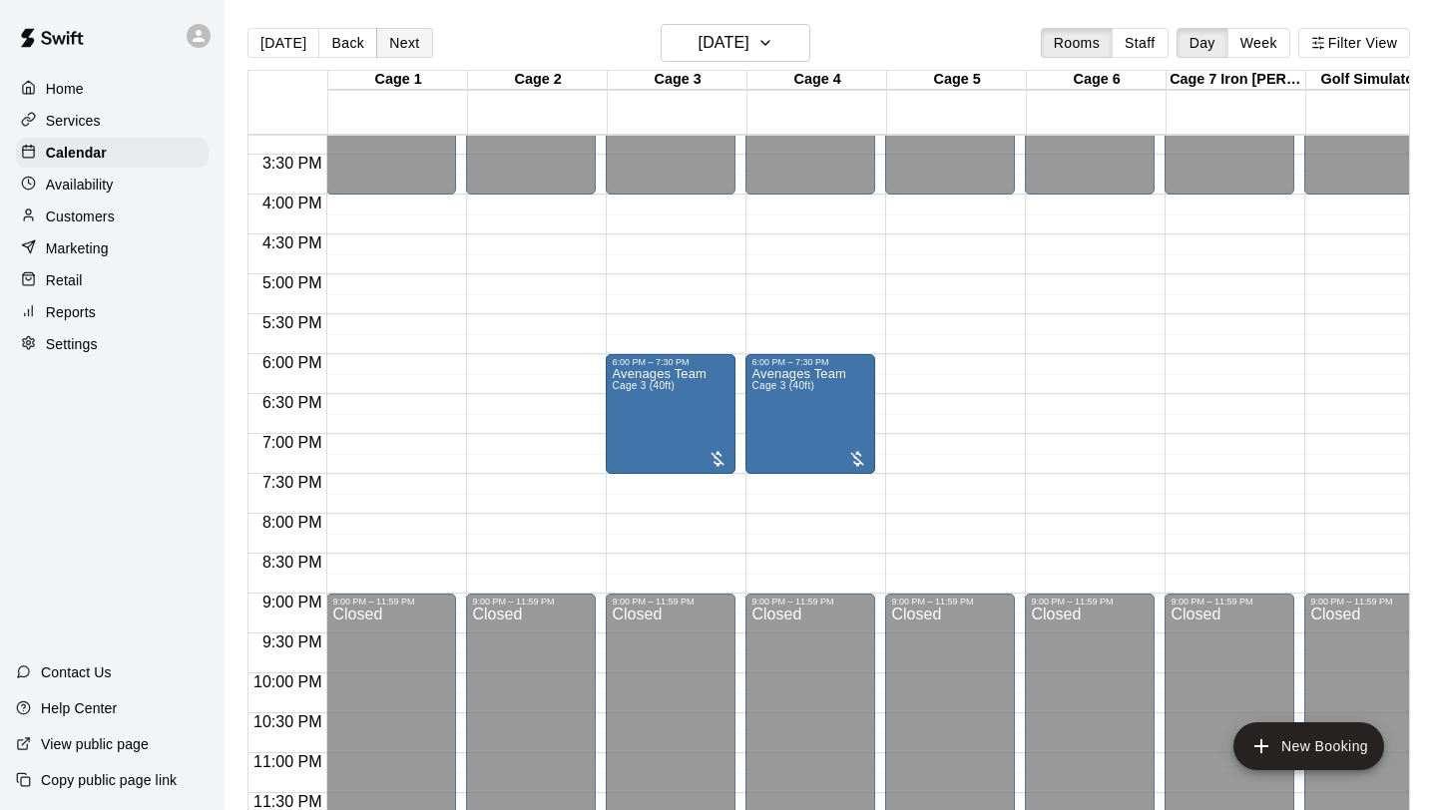
click at [395, 45] on button "Next" at bounding box center [404, 43] width 56 height 30
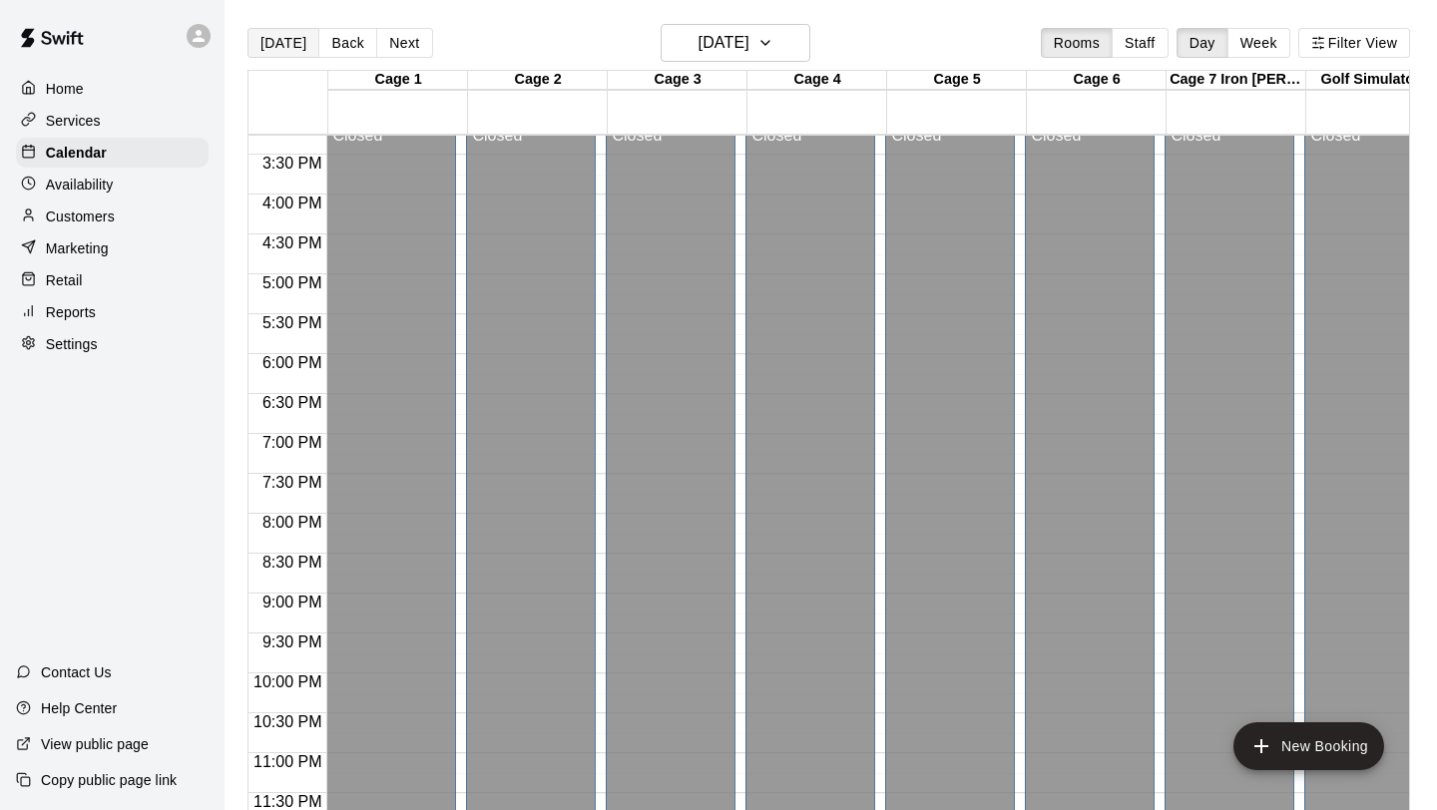
click at [297, 43] on button "[DATE]" at bounding box center [284, 43] width 72 height 30
